Goal: Navigation & Orientation: Find specific page/section

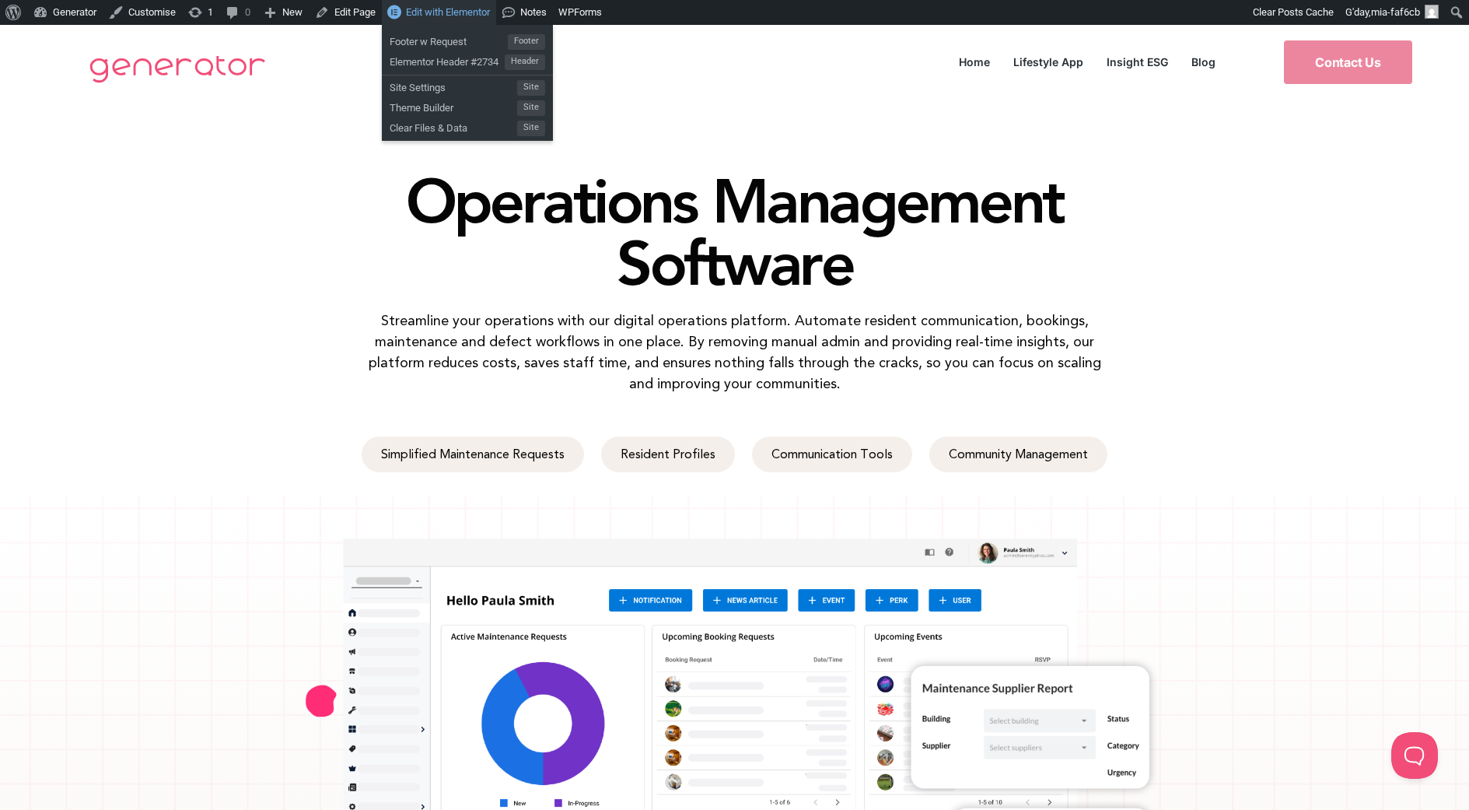
click at [429, 7] on span "Edit with Elementor" at bounding box center [448, 12] width 84 height 12
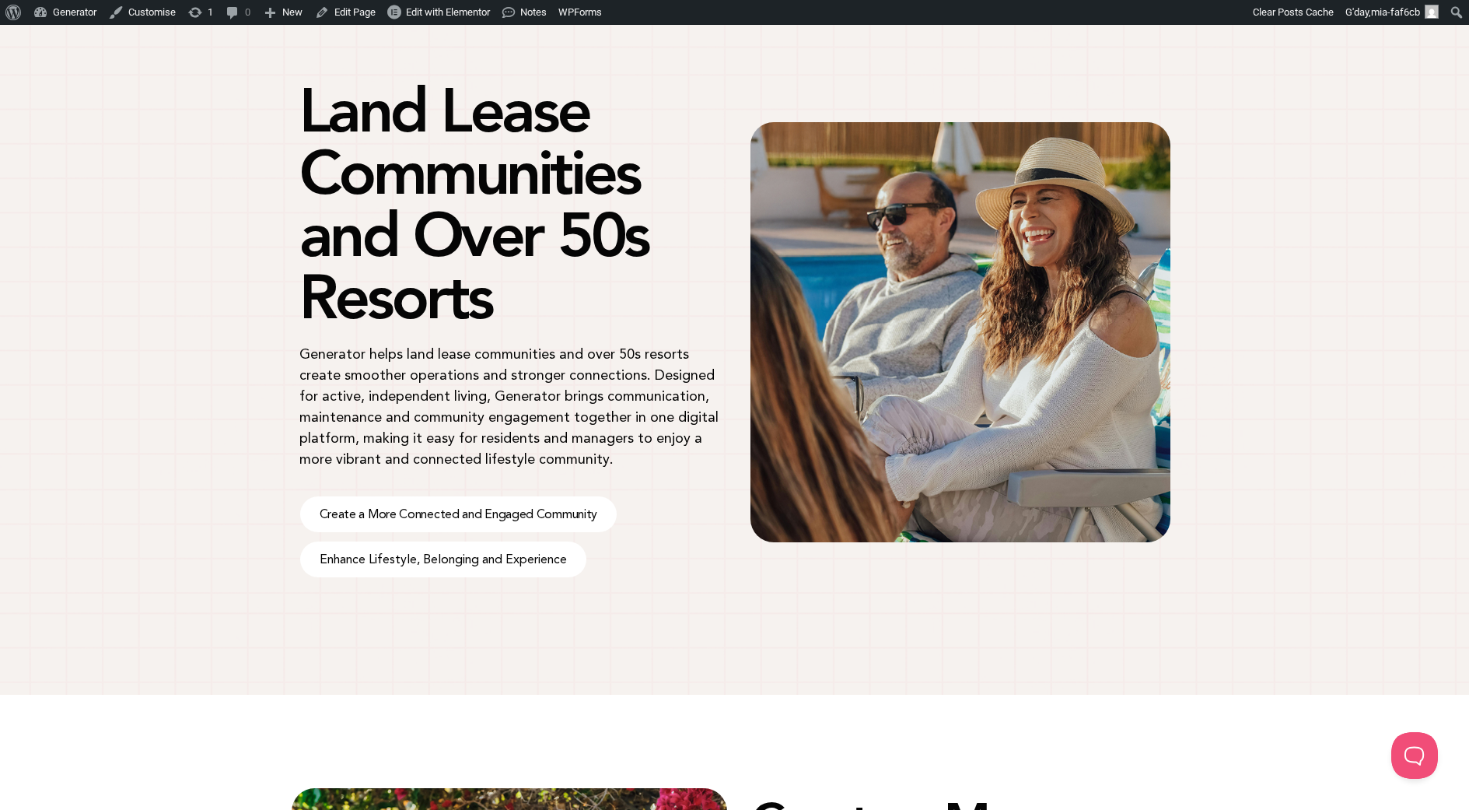
scroll to position [93, 0]
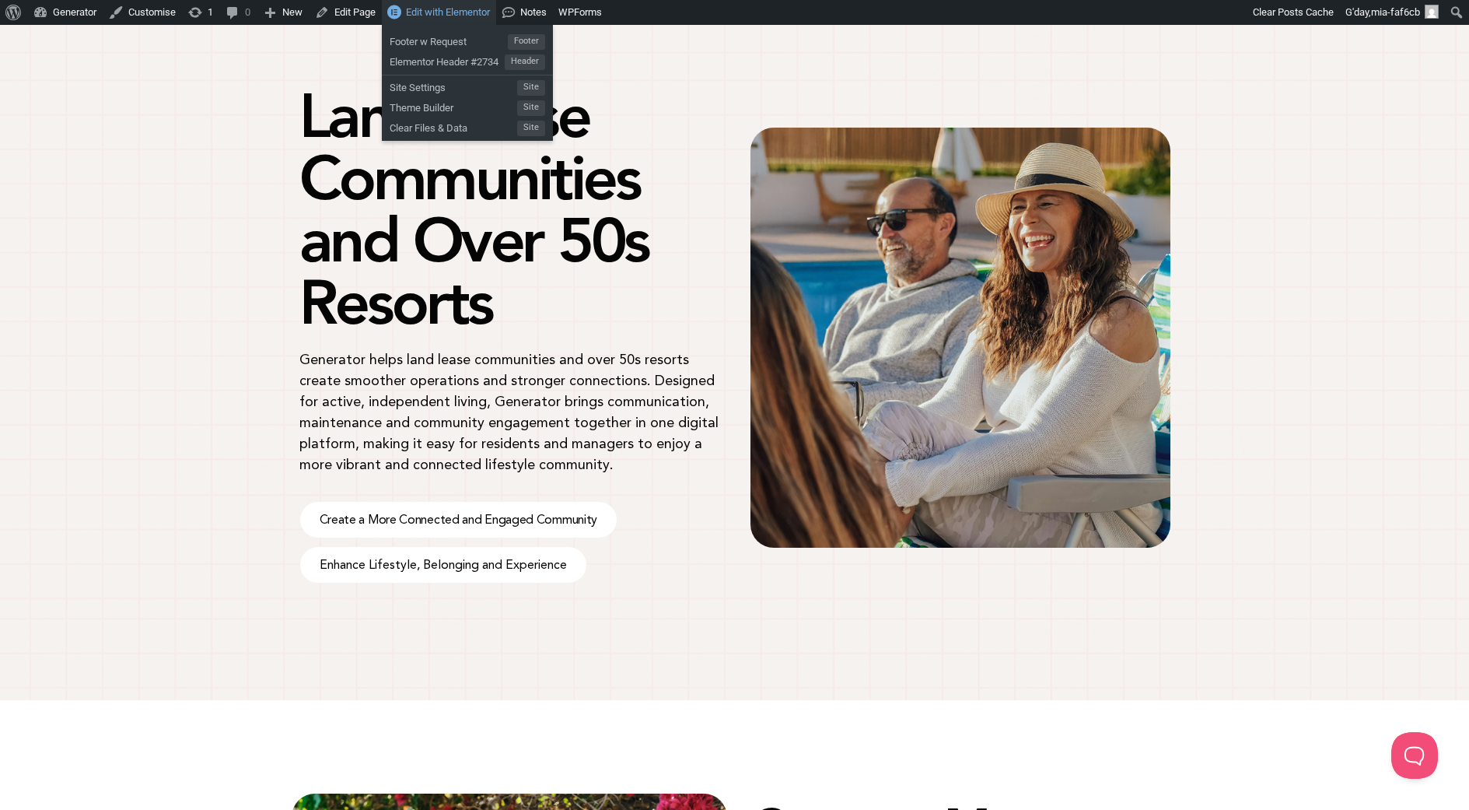
click at [469, 5] on link "Edit with Elementor" at bounding box center [439, 12] width 114 height 25
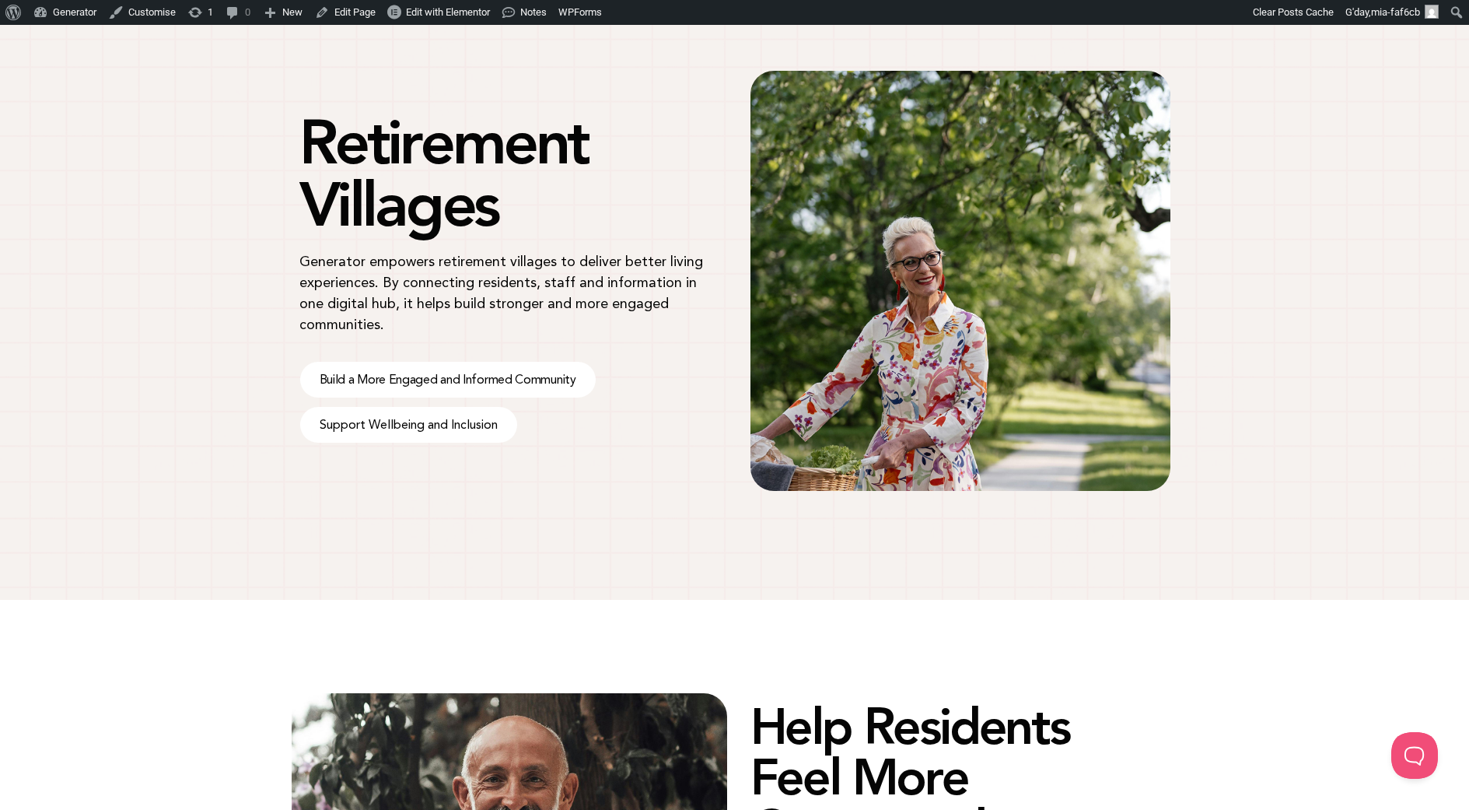
scroll to position [122, 0]
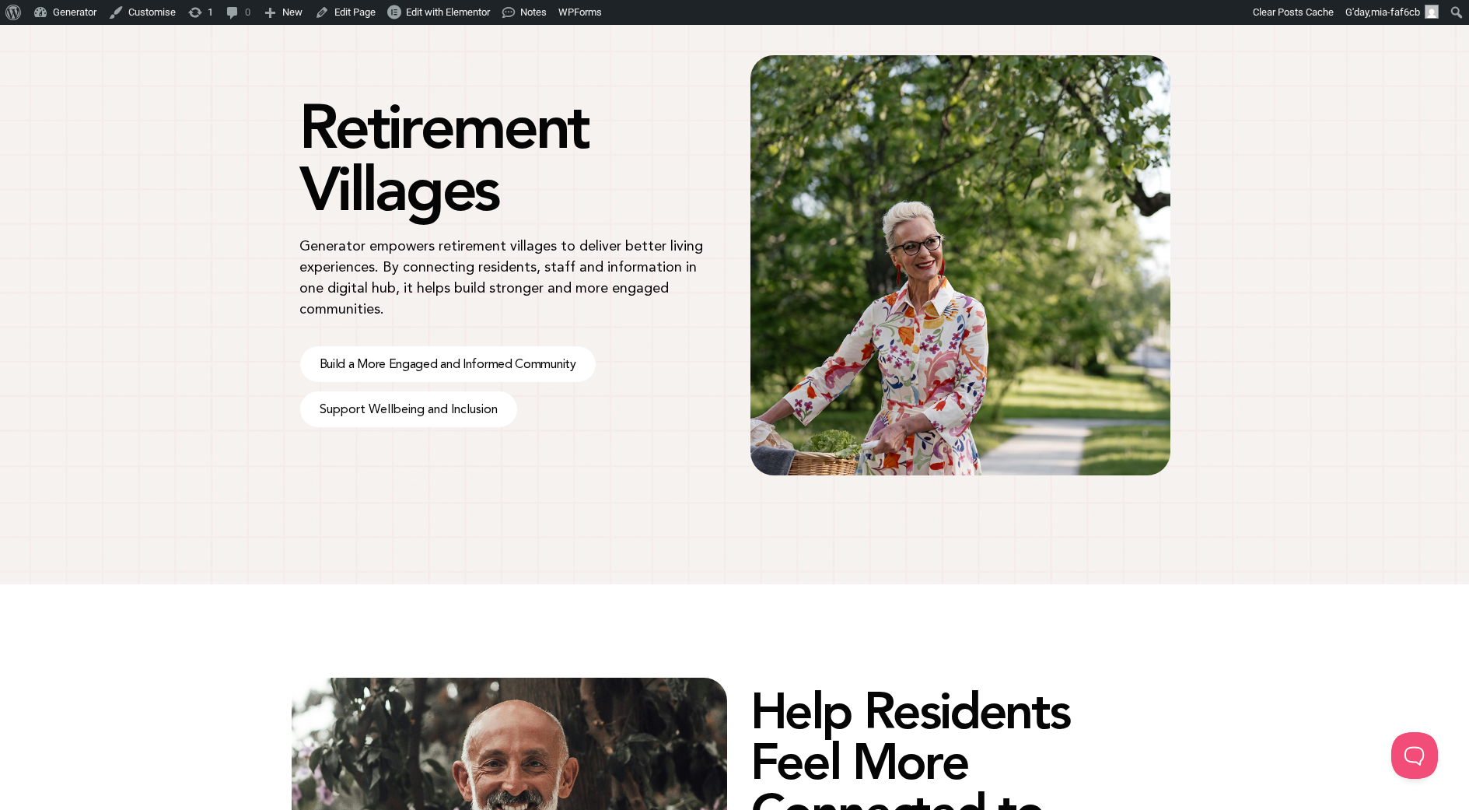
click at [537, 275] on p "Generator empowers retirement villages to deliver better living experiences. By…" at bounding box center [509, 277] width 420 height 84
click at [380, 299] on p "Generator empowers retirement villages to deliver better living experiences. By…" at bounding box center [509, 277] width 420 height 84
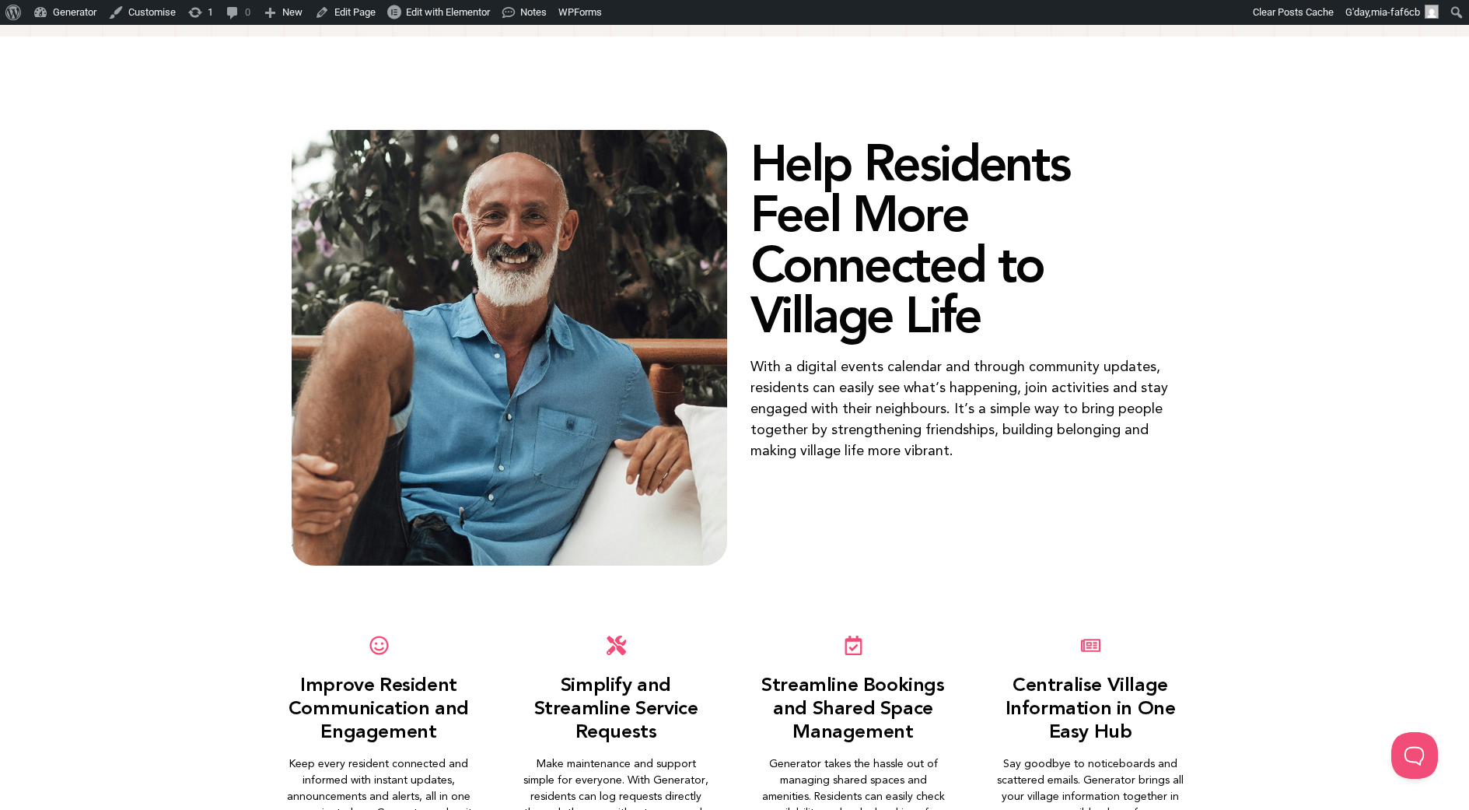
scroll to position [110, 0]
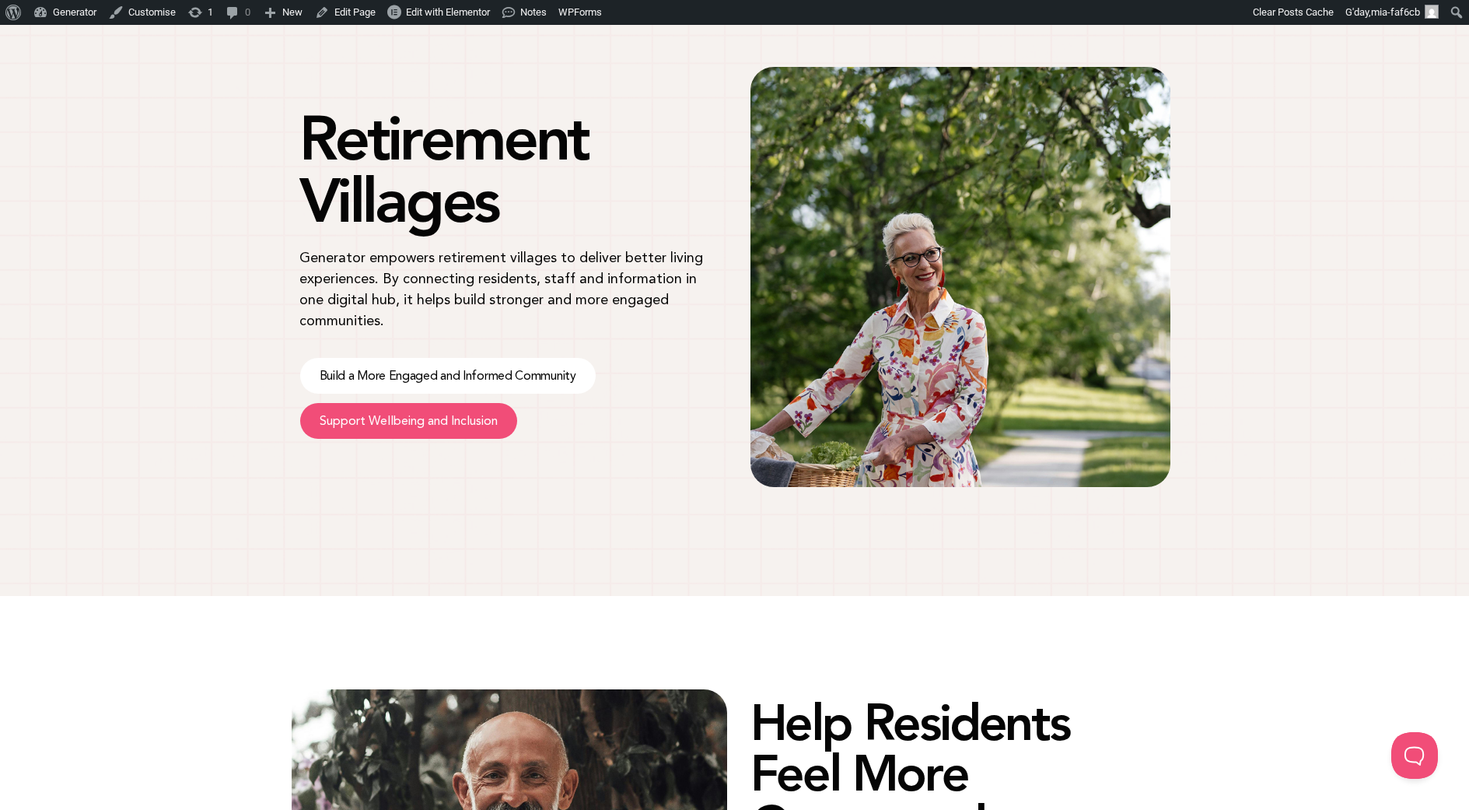
click at [504, 422] on link "Support Wellbeing and Inclusion" at bounding box center [408, 421] width 217 height 36
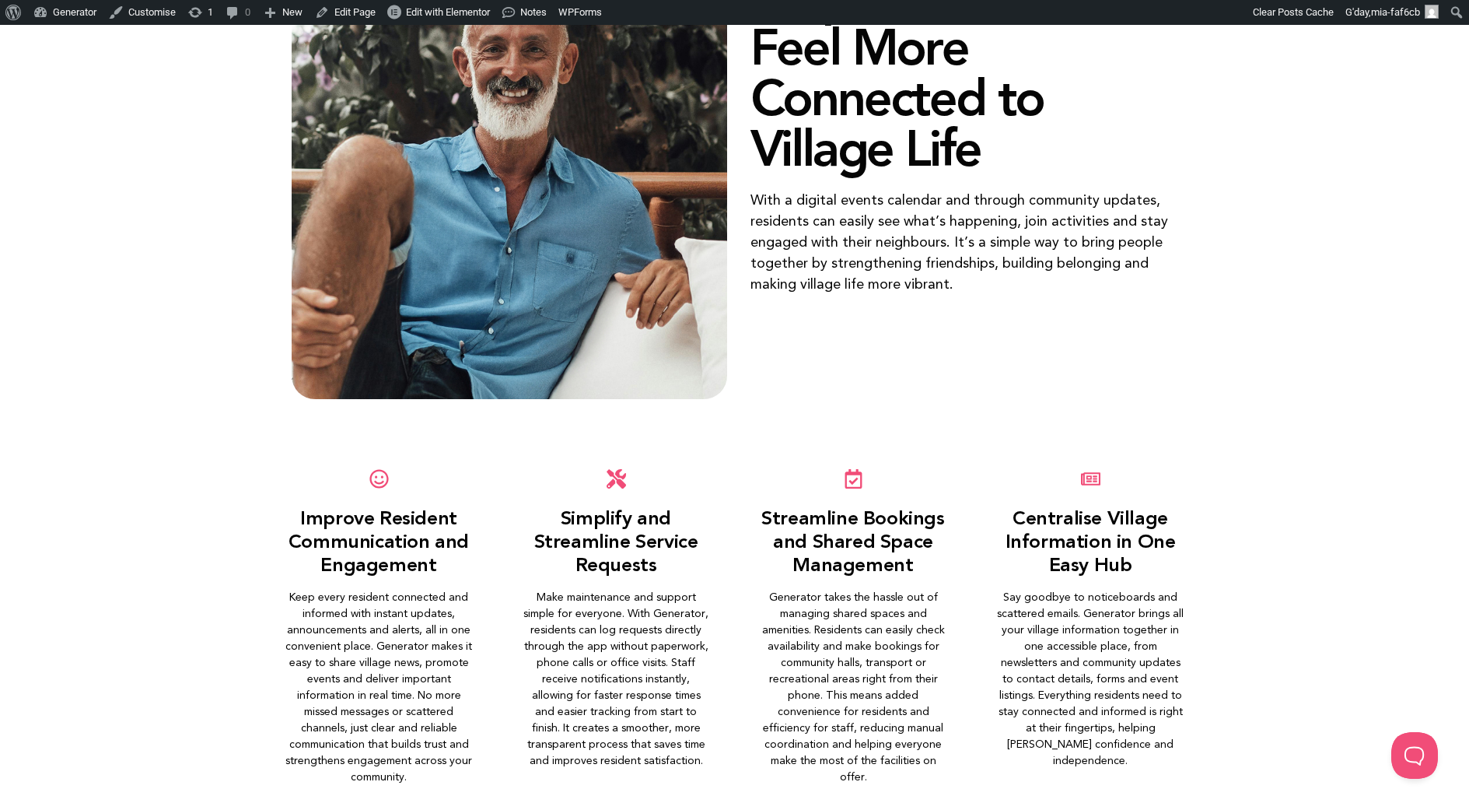
scroll to position [838, 0]
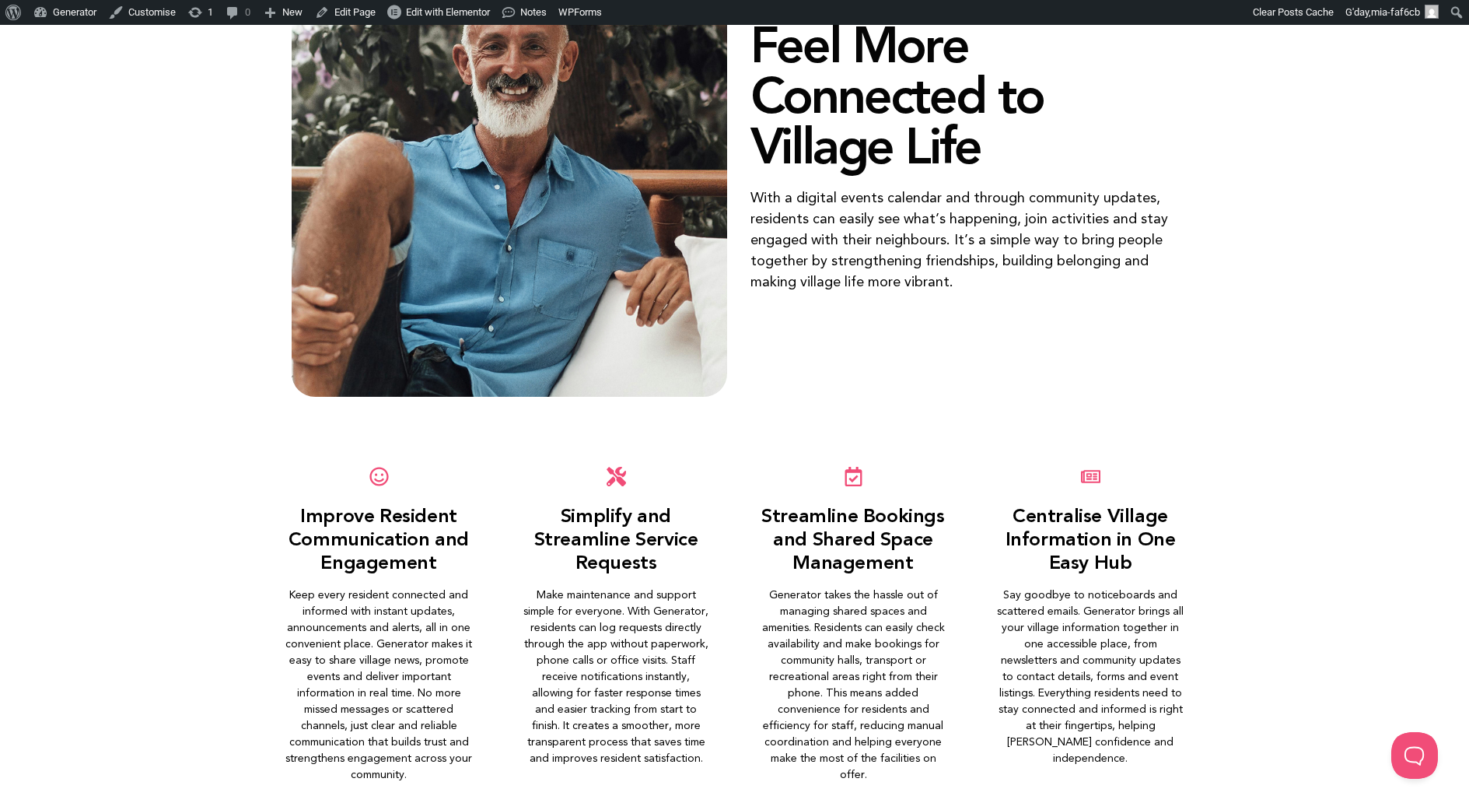
click at [408, 525] on span "Improve Resident Communication and Engagement" at bounding box center [379, 538] width 180 height 69
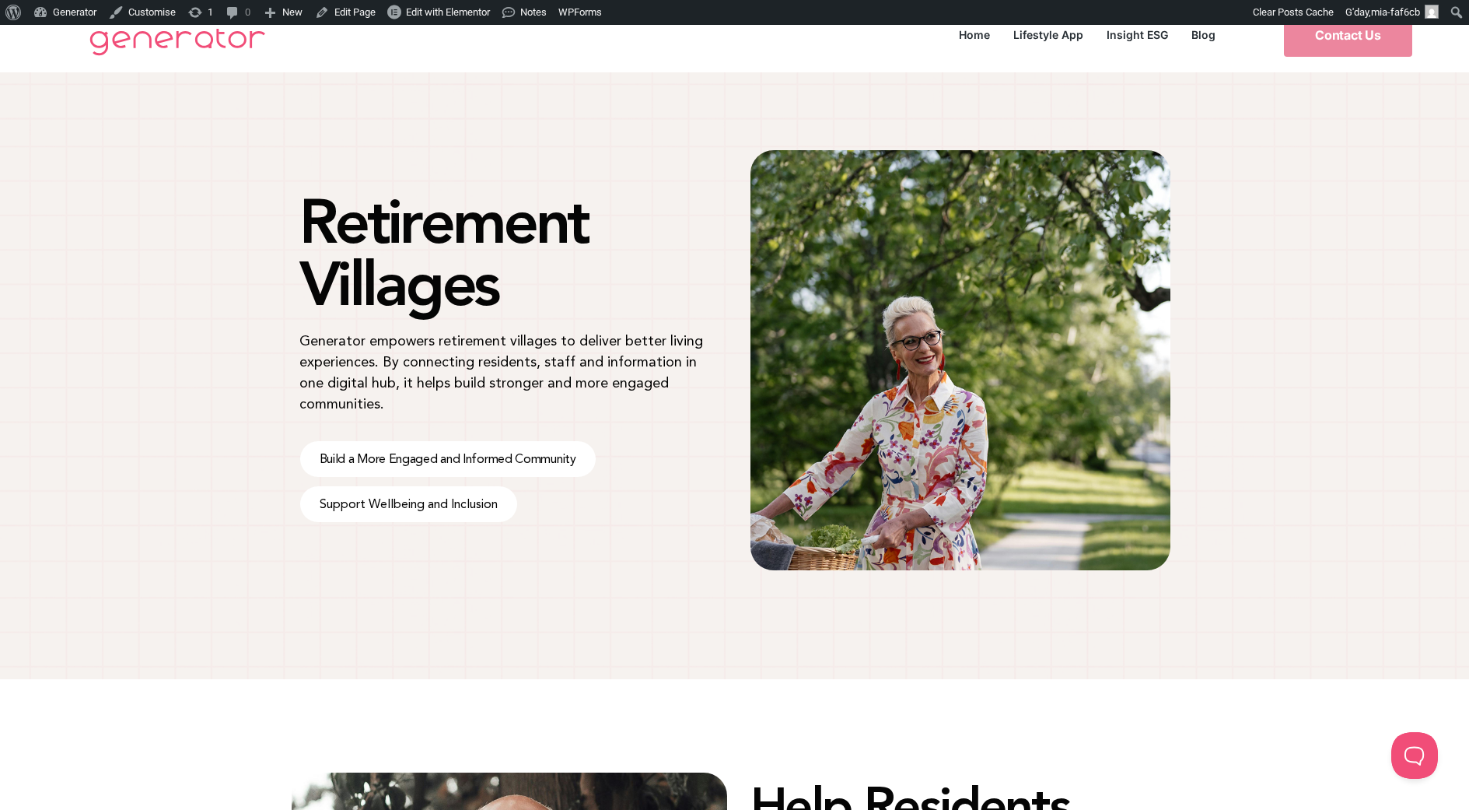
scroll to position [0, 0]
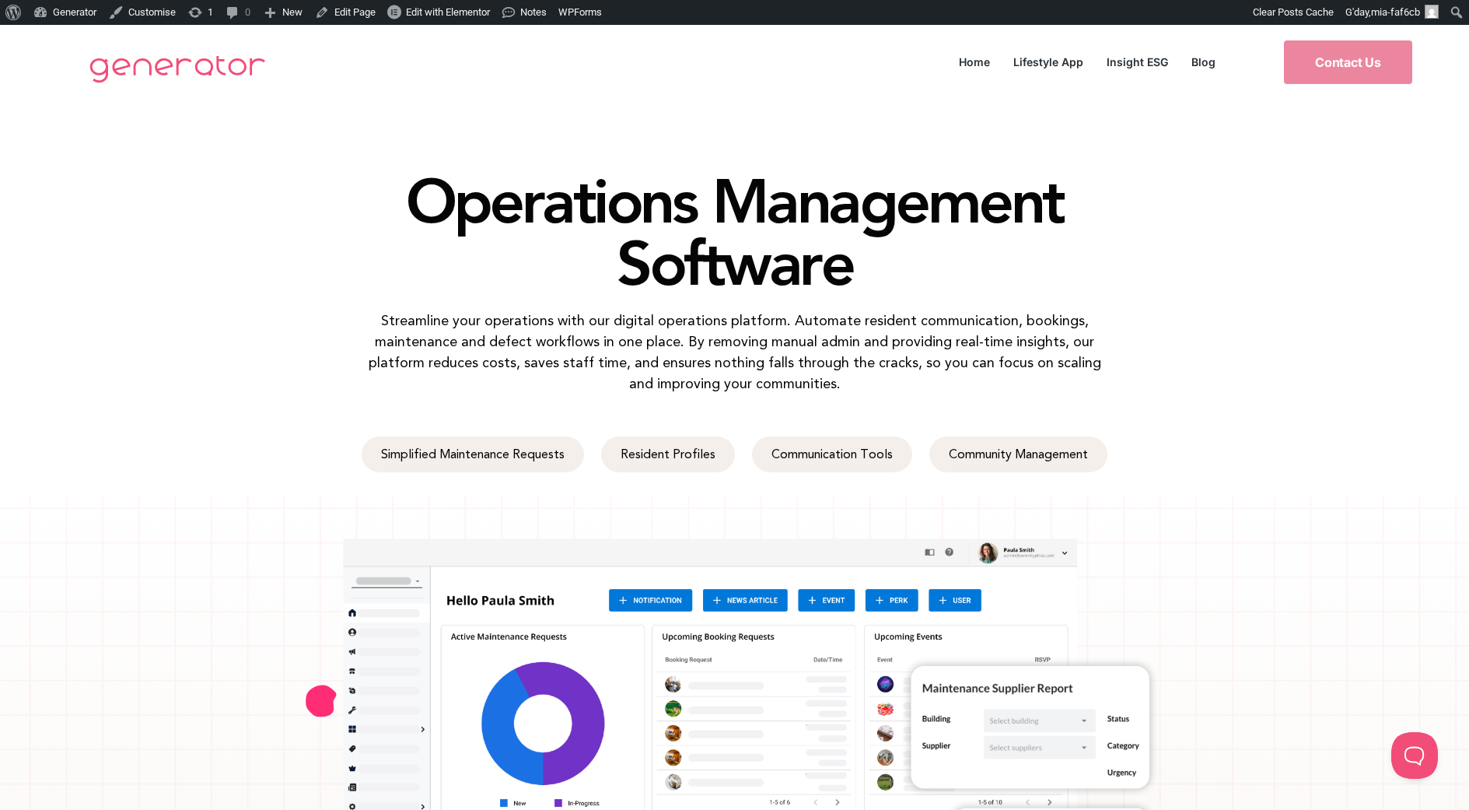
click at [951, 327] on p "Streamline your operations with our digital operations platform. Automate resid…" at bounding box center [735, 352] width 754 height 84
click at [622, 361] on p "Streamline your operations with our digital operations platform. Automate resid…" at bounding box center [735, 352] width 754 height 84
click at [520, 448] on span "Simplified Maintenance Requests" at bounding box center [473, 454] width 184 height 12
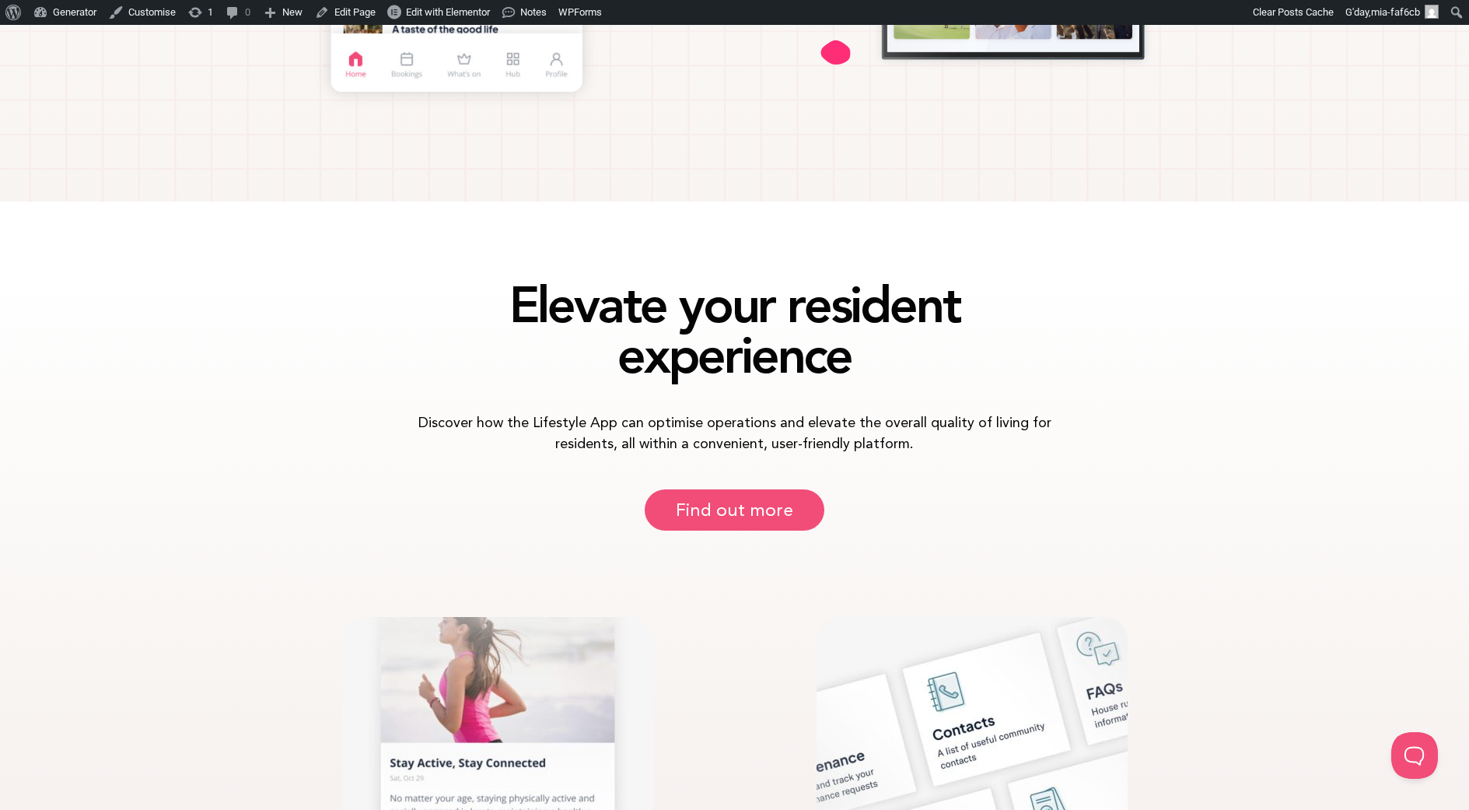
scroll to position [887, 0]
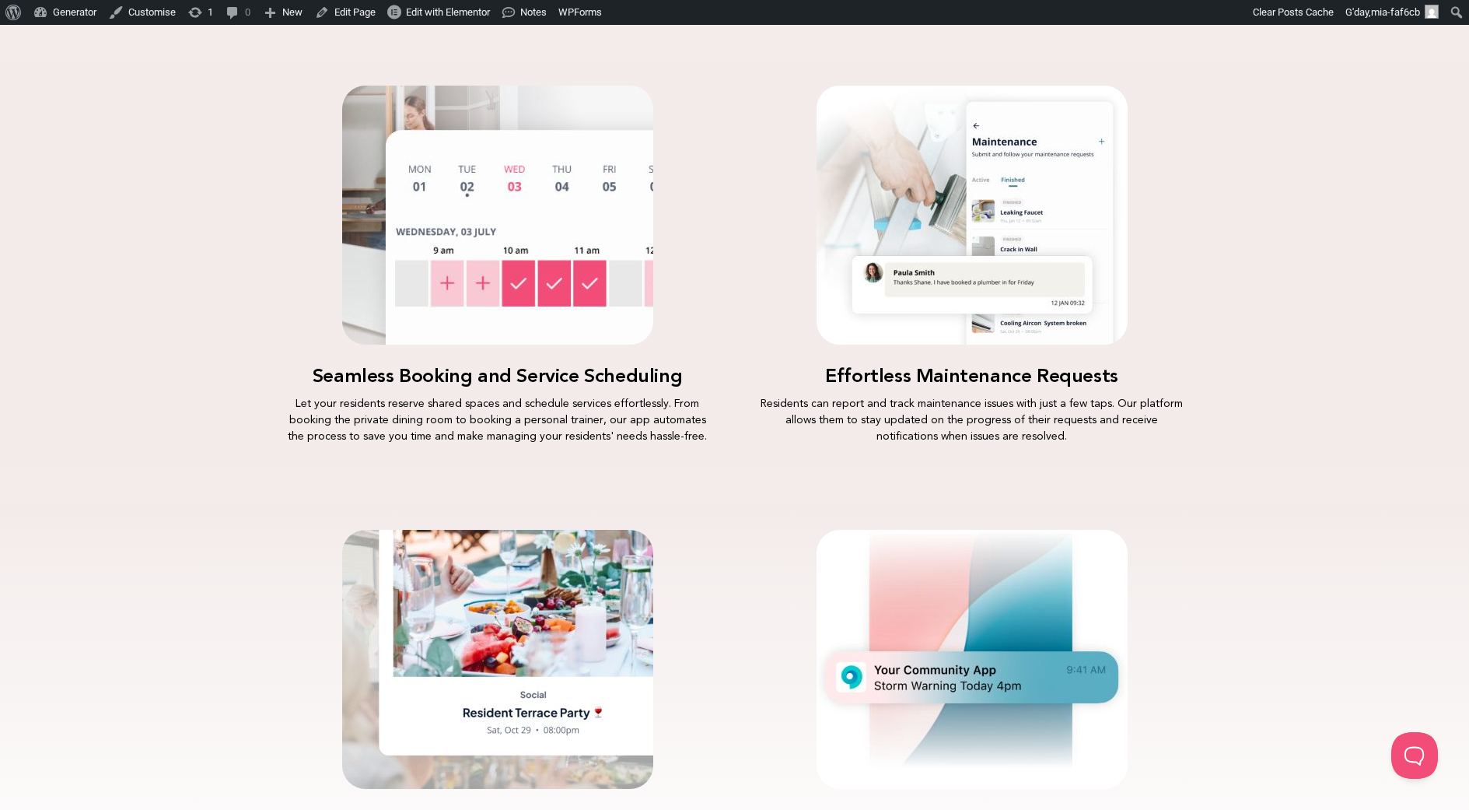
scroll to position [1867, 0]
click at [222, 194] on div "Seamless Booking and Service Scheduling Let your residents reserve shared space…" at bounding box center [734, 263] width 1469 height 405
click at [225, 192] on div "Seamless Booking and Service Scheduling Let your residents reserve shared space…" at bounding box center [734, 263] width 1469 height 405
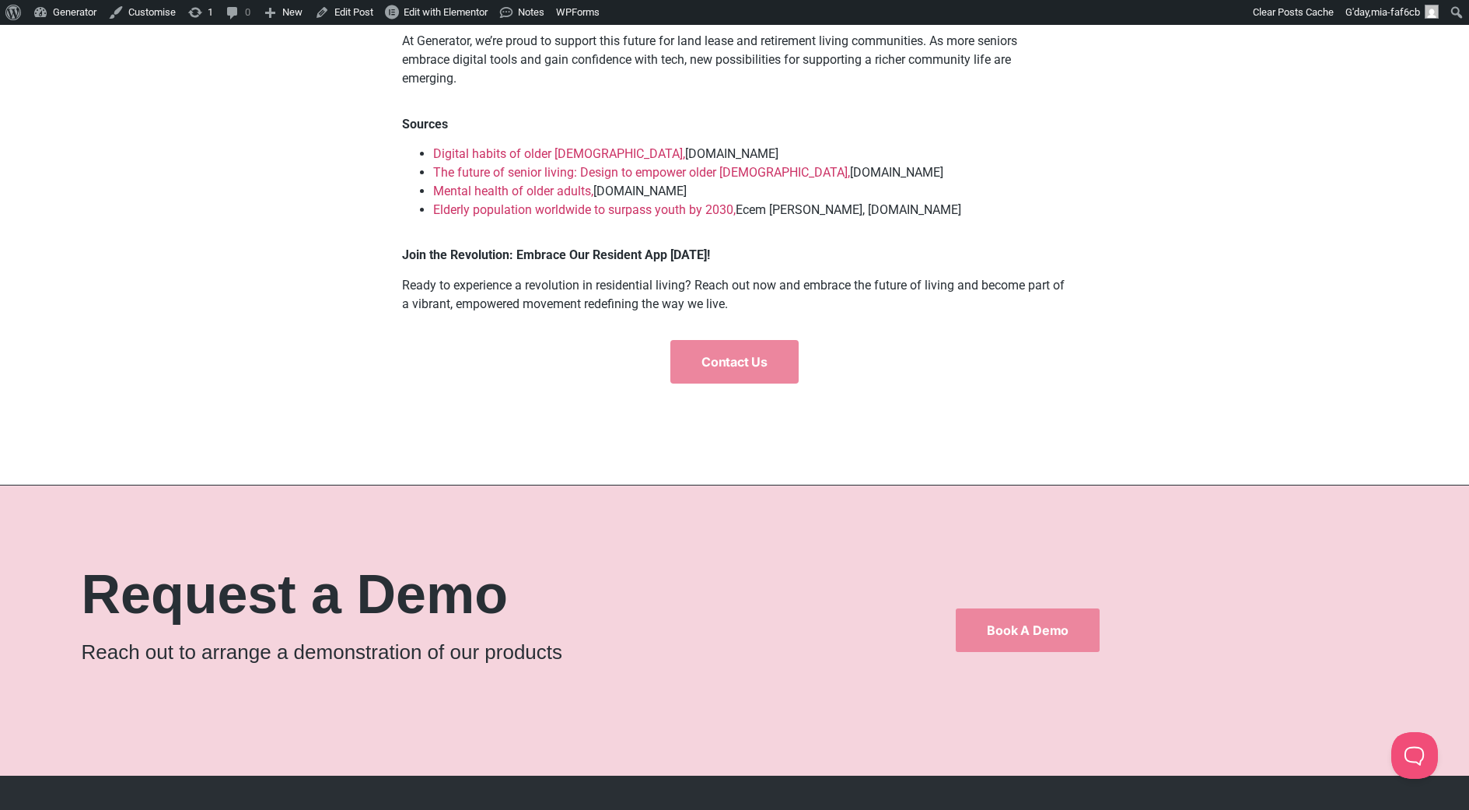
scroll to position [2126, 0]
